Goal: Task Accomplishment & Management: Manage account settings

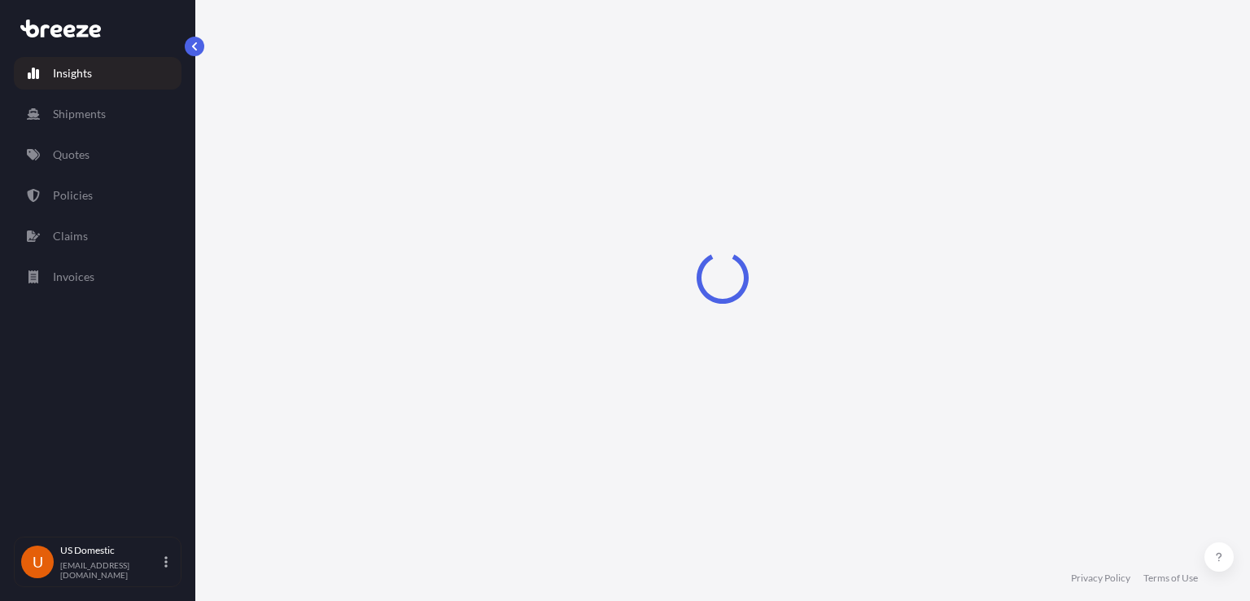
select select "2025"
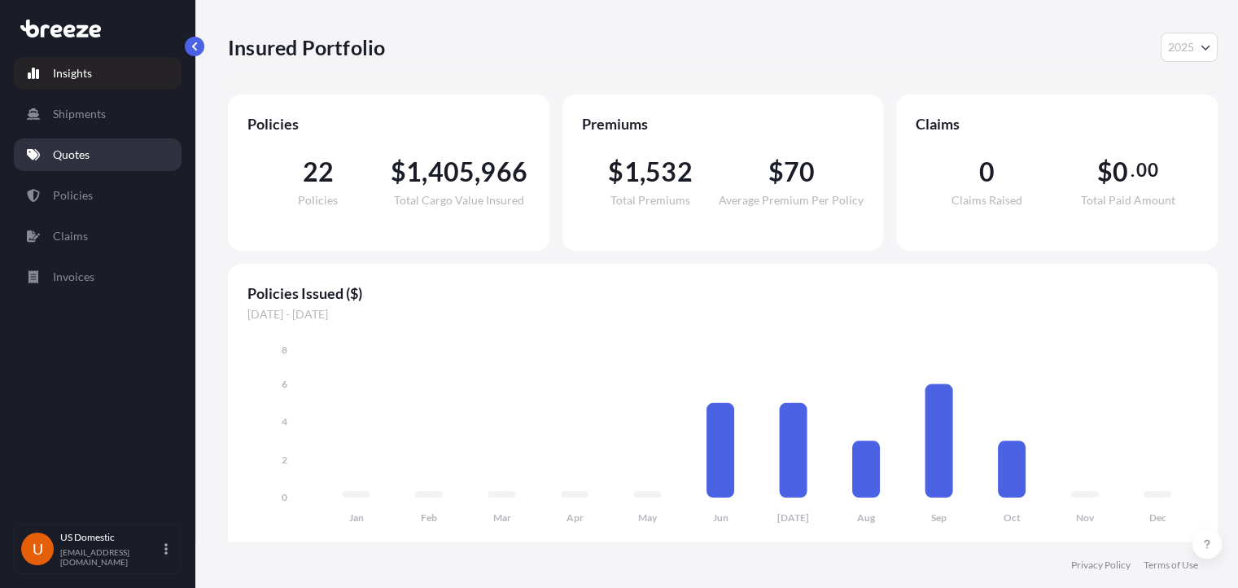
click at [115, 164] on link "Quotes" at bounding box center [98, 154] width 168 height 33
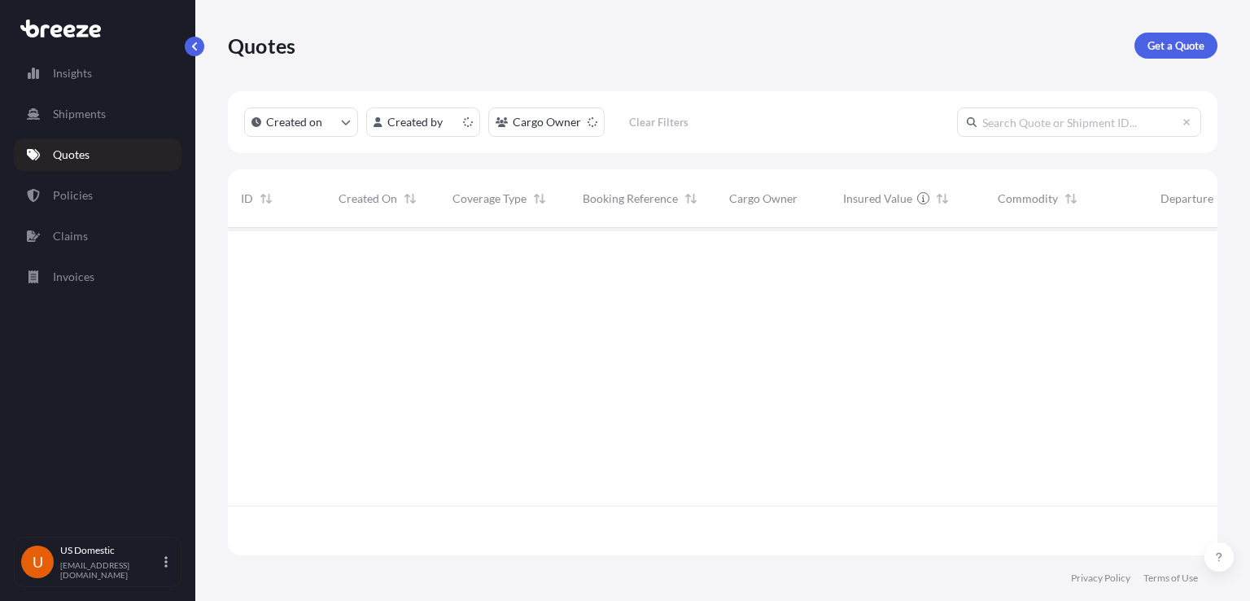
scroll to position [323, 977]
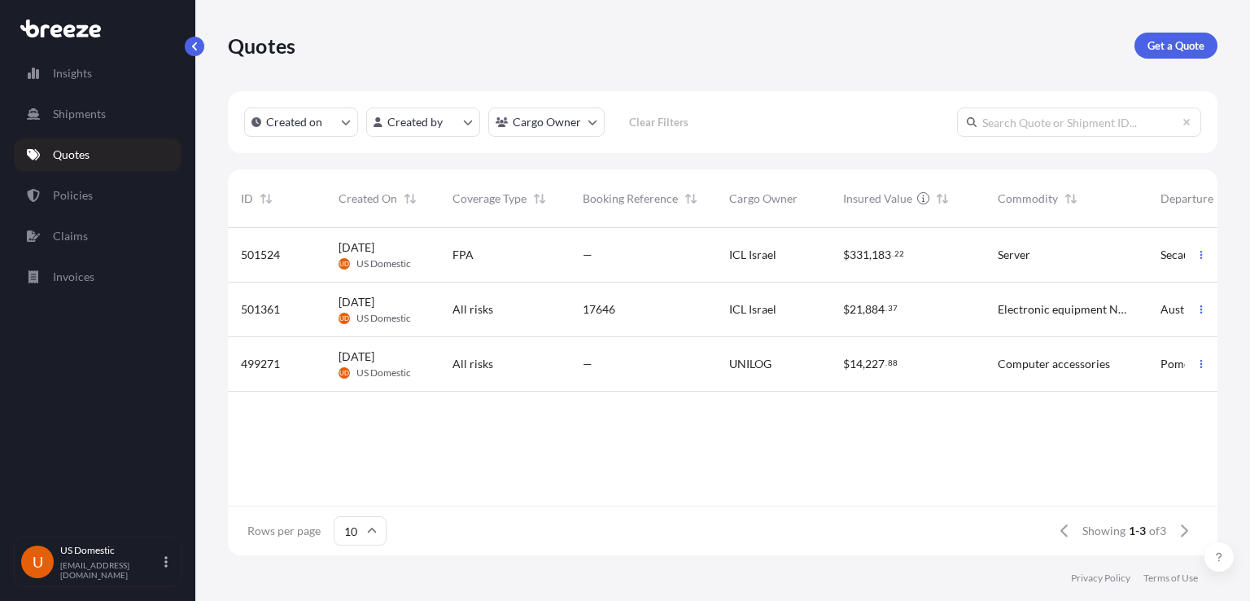
click at [985, 251] on div "Server" at bounding box center [1066, 255] width 163 height 55
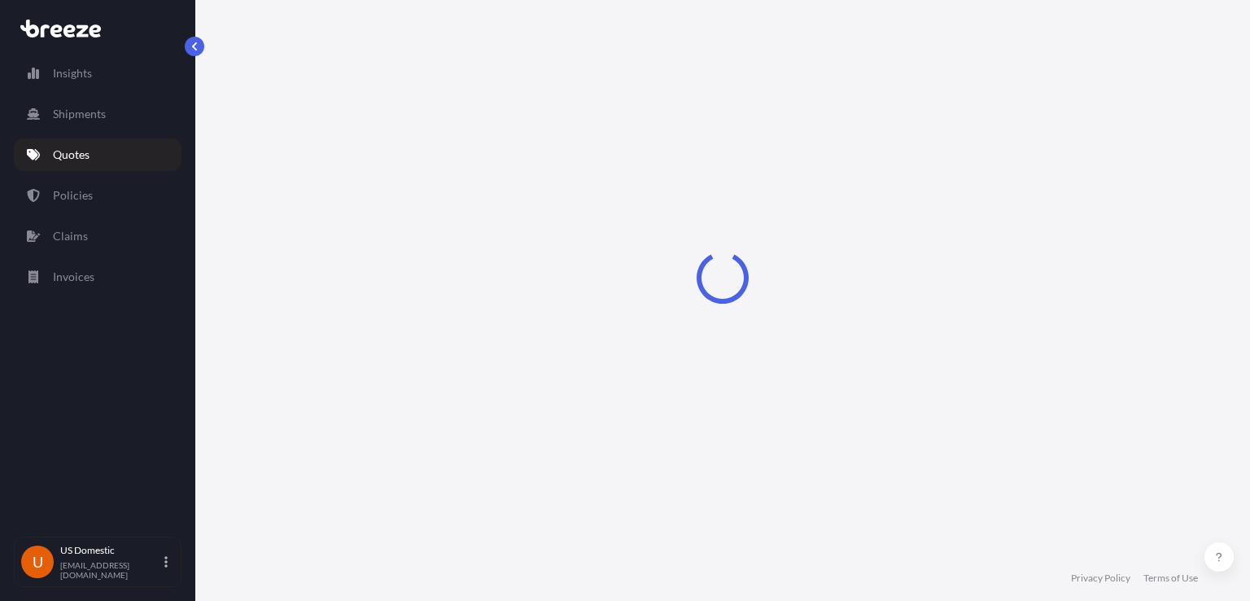
select select "Road"
select select "1"
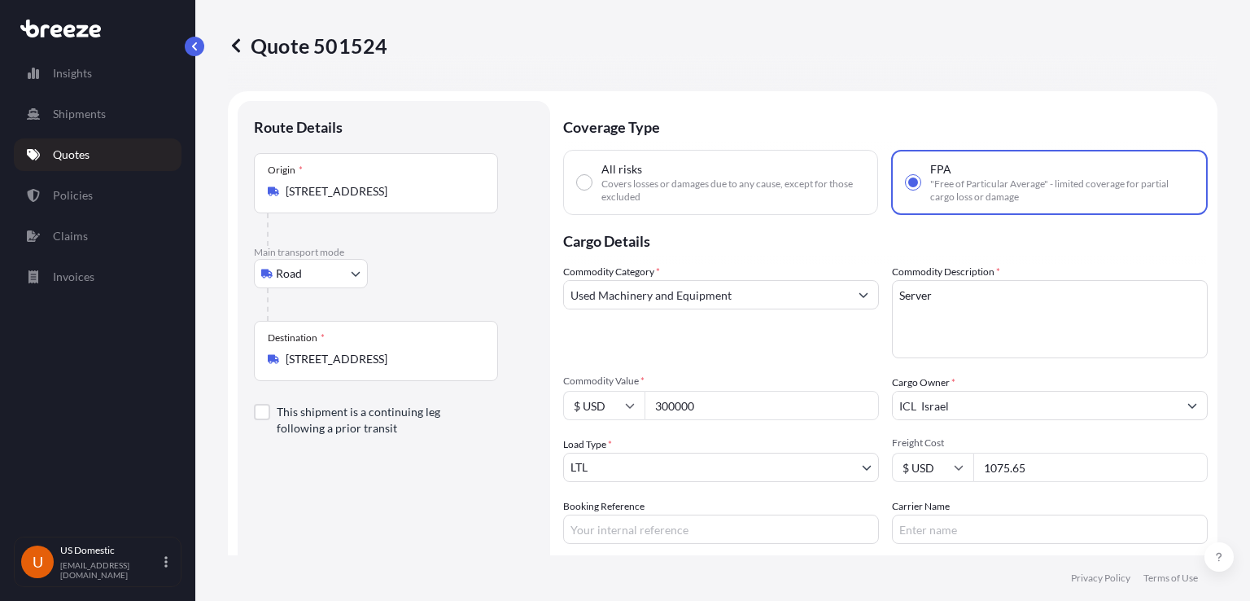
click at [744, 285] on input "Used Machinery and Equipment" at bounding box center [706, 294] width 285 height 29
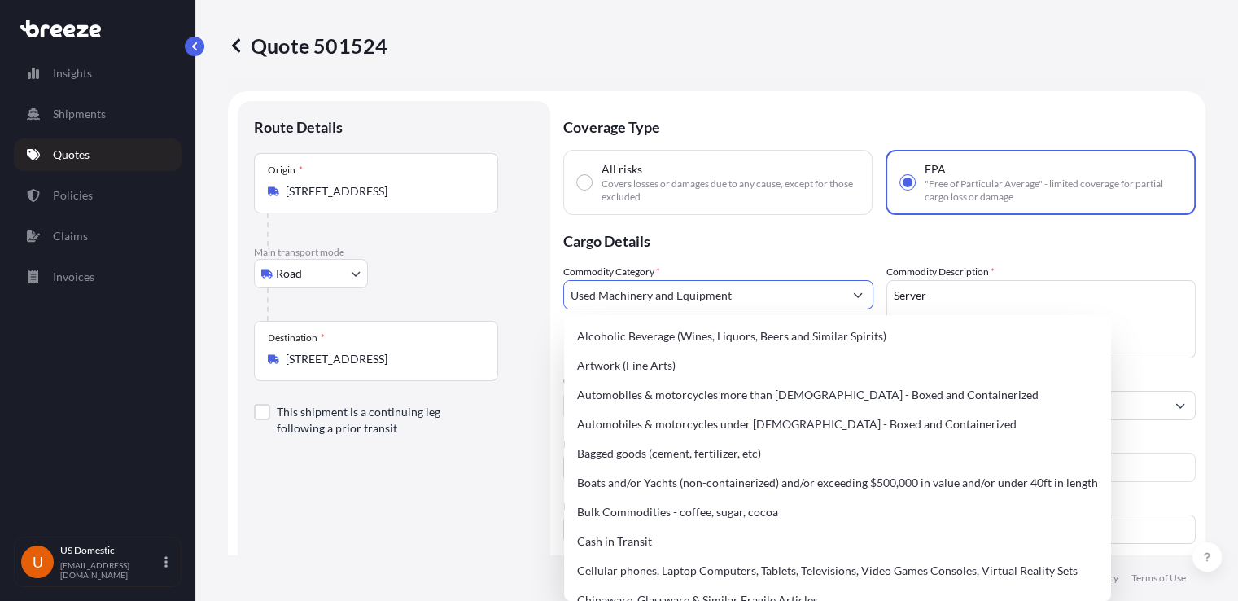
drag, startPoint x: 744, startPoint y: 286, endPoint x: 329, endPoint y: 300, distance: 415.3
click at [332, 304] on form "Route Details Place of loading Road Road Rail Origin * [STREET_ADDRESS] Main tr…" at bounding box center [716, 392] width 977 height 602
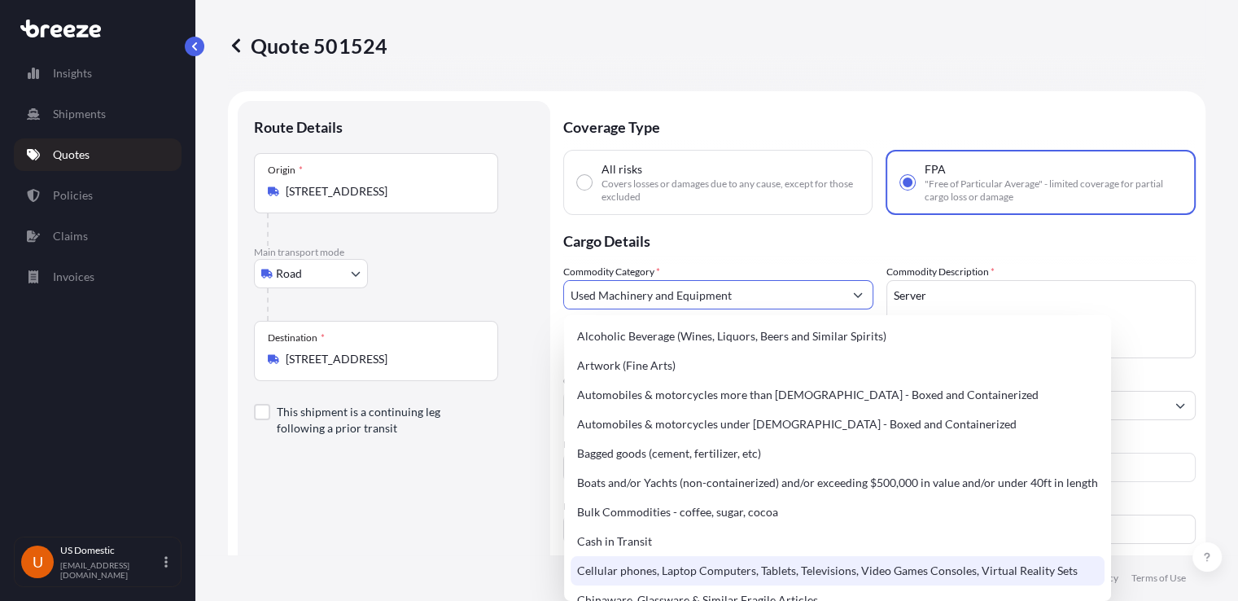
click at [696, 570] on div "Cellular phones, Laptop Computers, Tablets, Televisions, Video Games Consoles, …" at bounding box center [838, 570] width 534 height 29
type input "Cellular phones, Laptop Computers, Tablets, Televisions, Video Games Consoles, …"
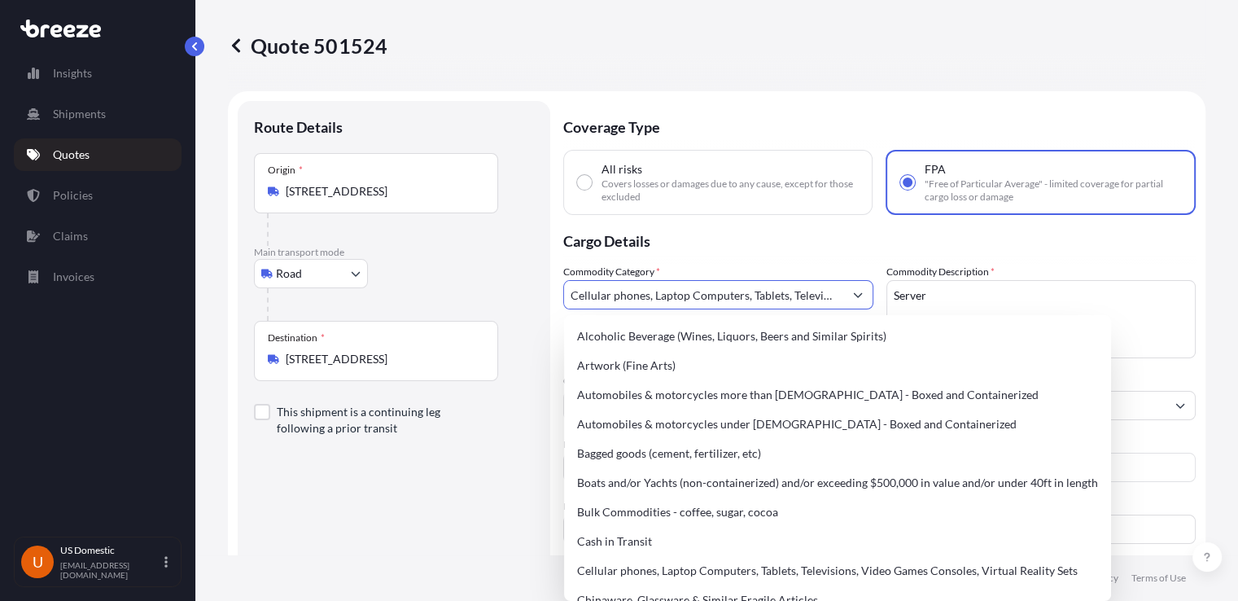
click at [740, 242] on p "Cargo Details" at bounding box center [879, 239] width 632 height 49
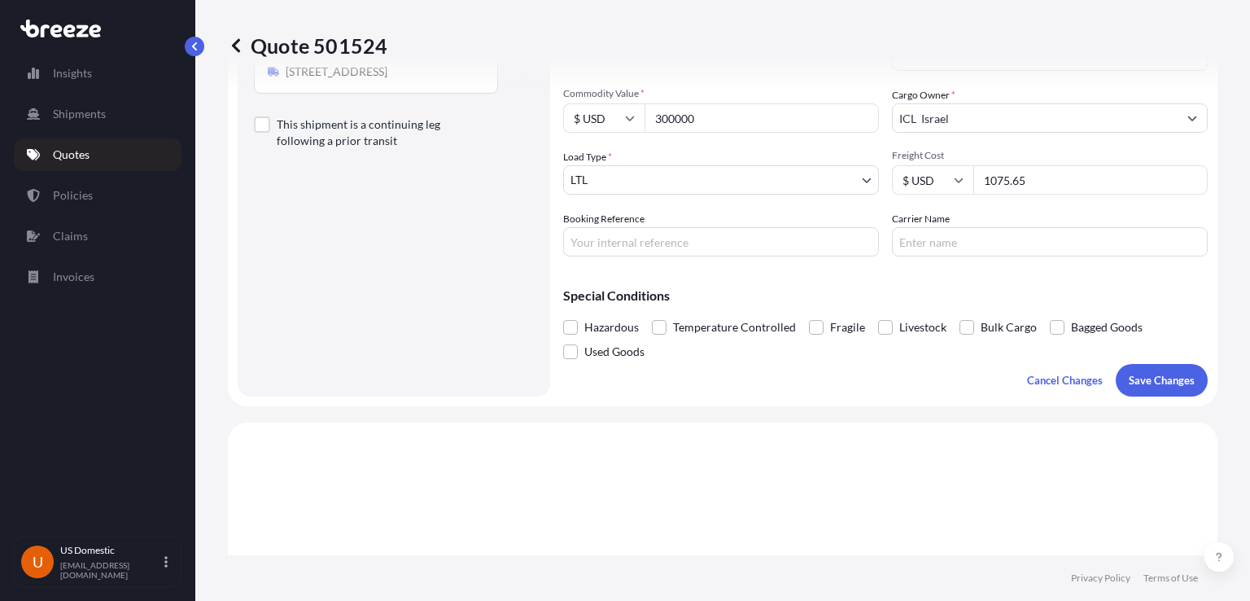
scroll to position [326, 0]
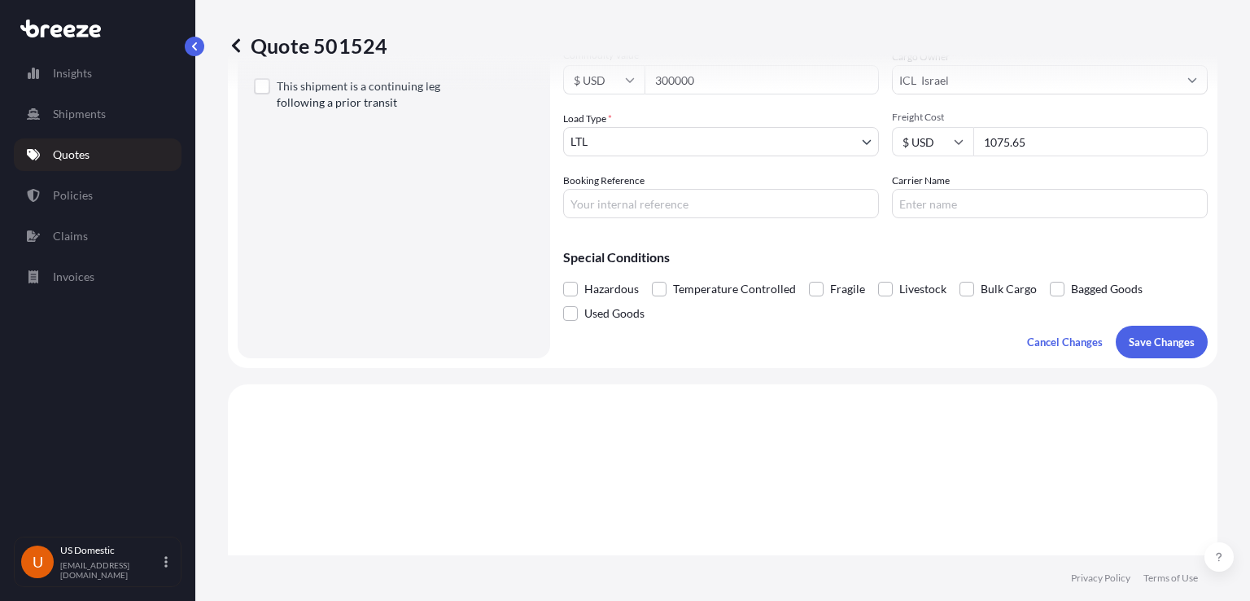
click at [734, 200] on input "Booking Reference" at bounding box center [721, 203] width 316 height 29
click at [1152, 337] on p "Save Changes" at bounding box center [1162, 342] width 66 height 16
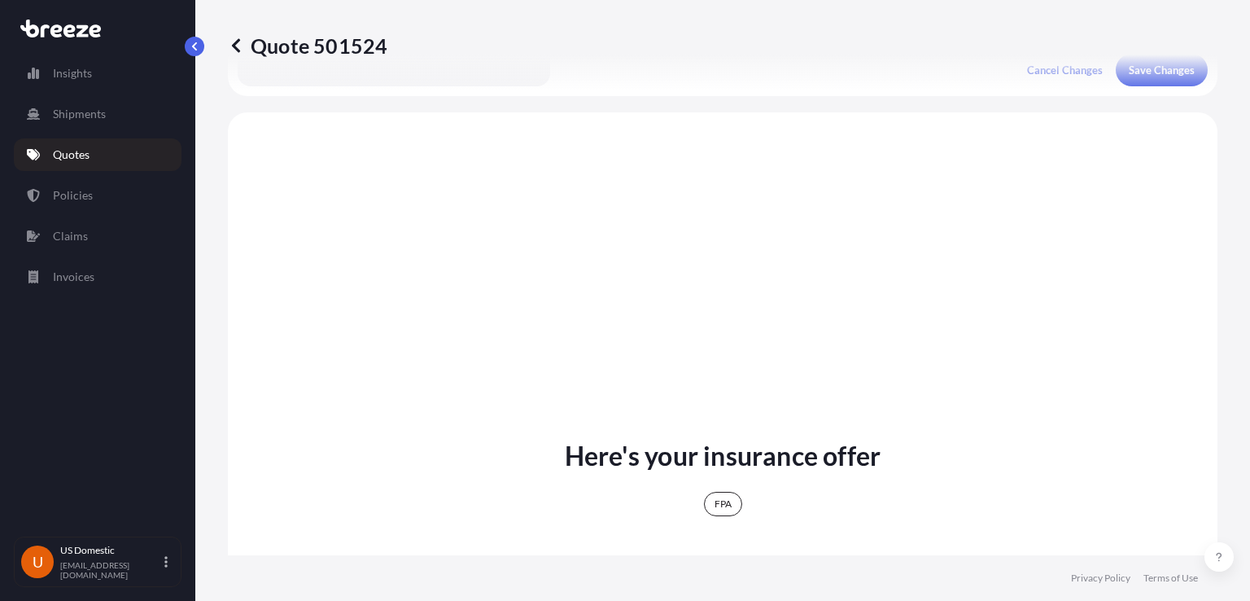
scroll to position [627, 0]
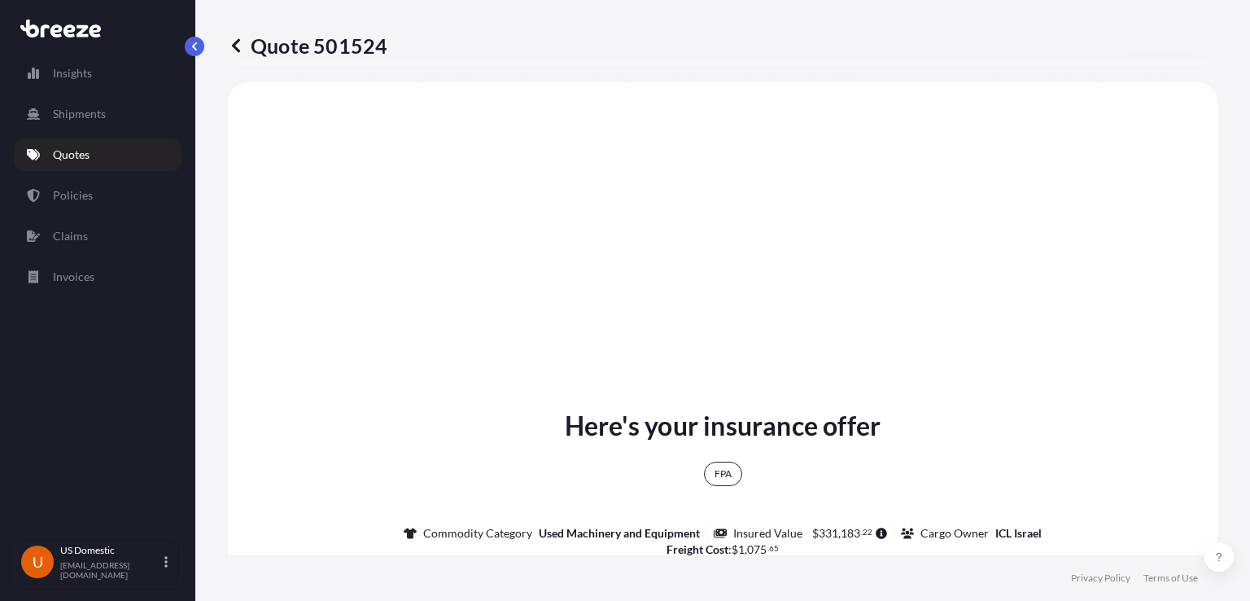
select select "Road"
select select "1"
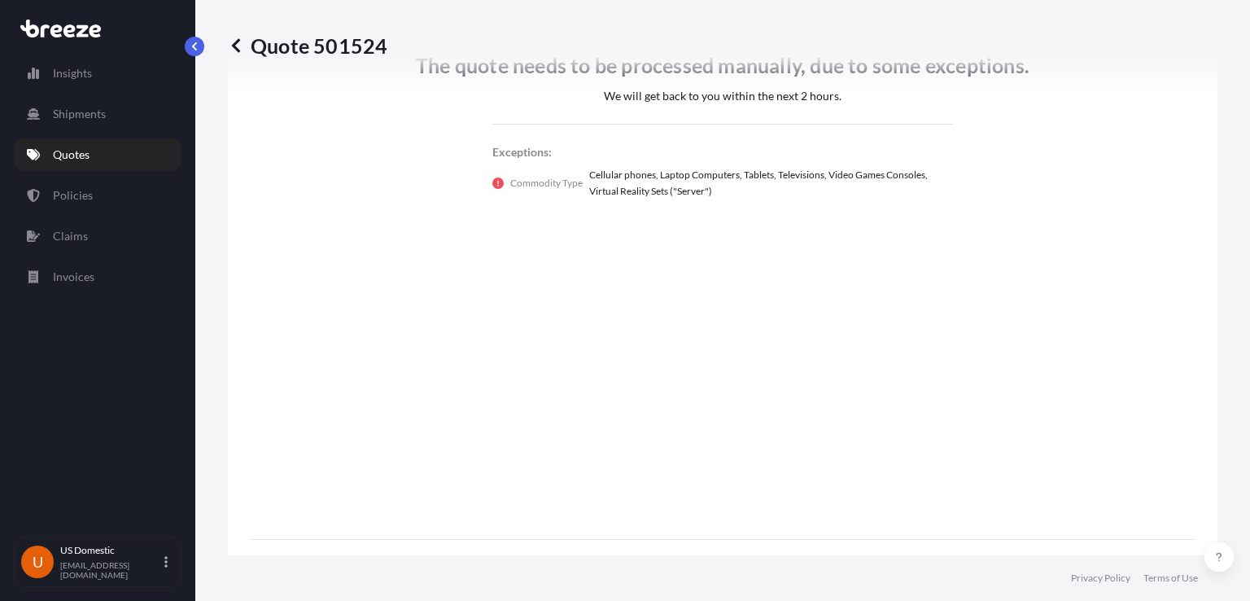
scroll to position [1115, 0]
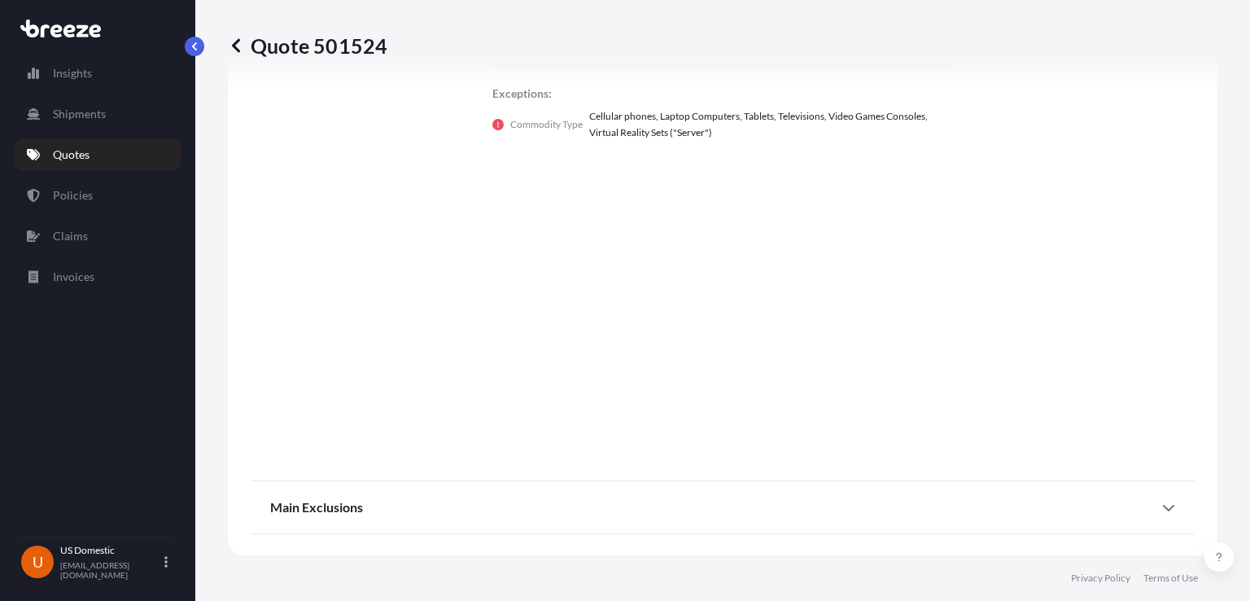
click at [710, 514] on div "Main Exclusions" at bounding box center [722, 507] width 905 height 39
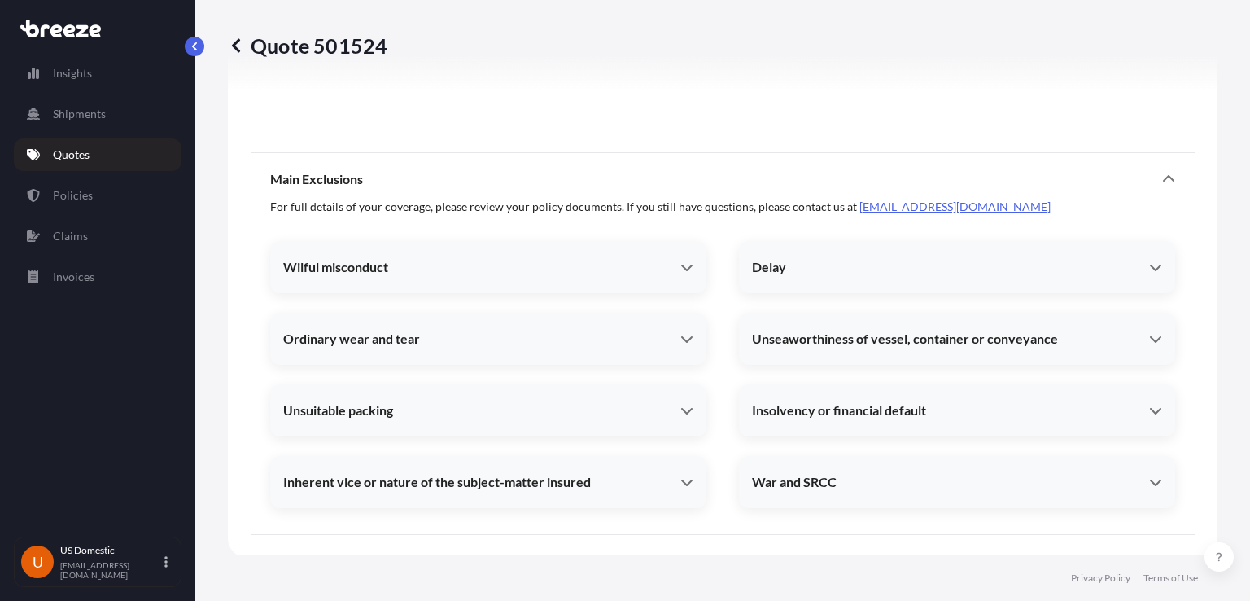
scroll to position [1444, 0]
click at [462, 321] on div "Ordinary wear and tear" at bounding box center [488, 337] width 436 height 39
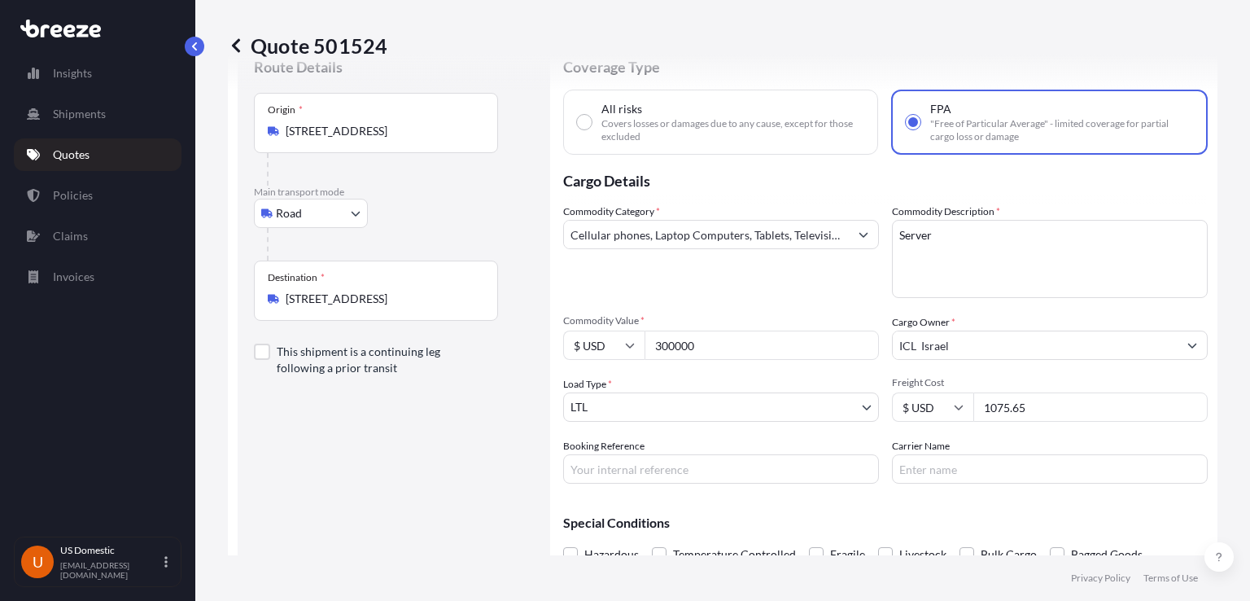
scroll to position [0, 0]
